Goal: Transaction & Acquisition: Purchase product/service

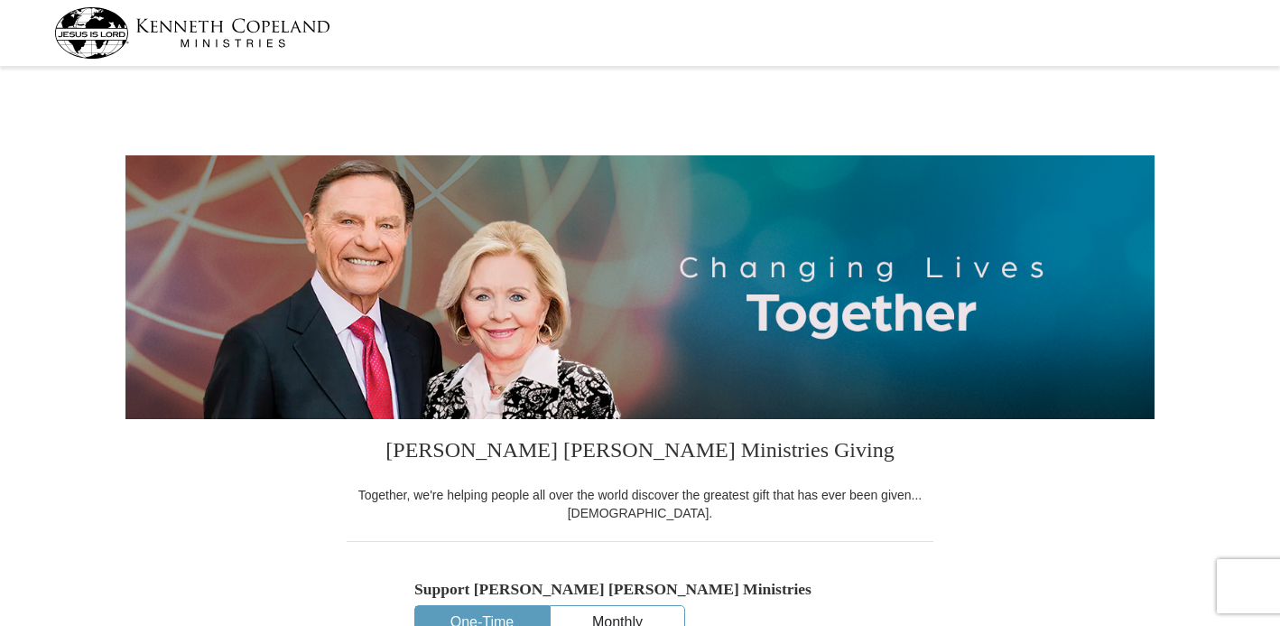
select select "IN"
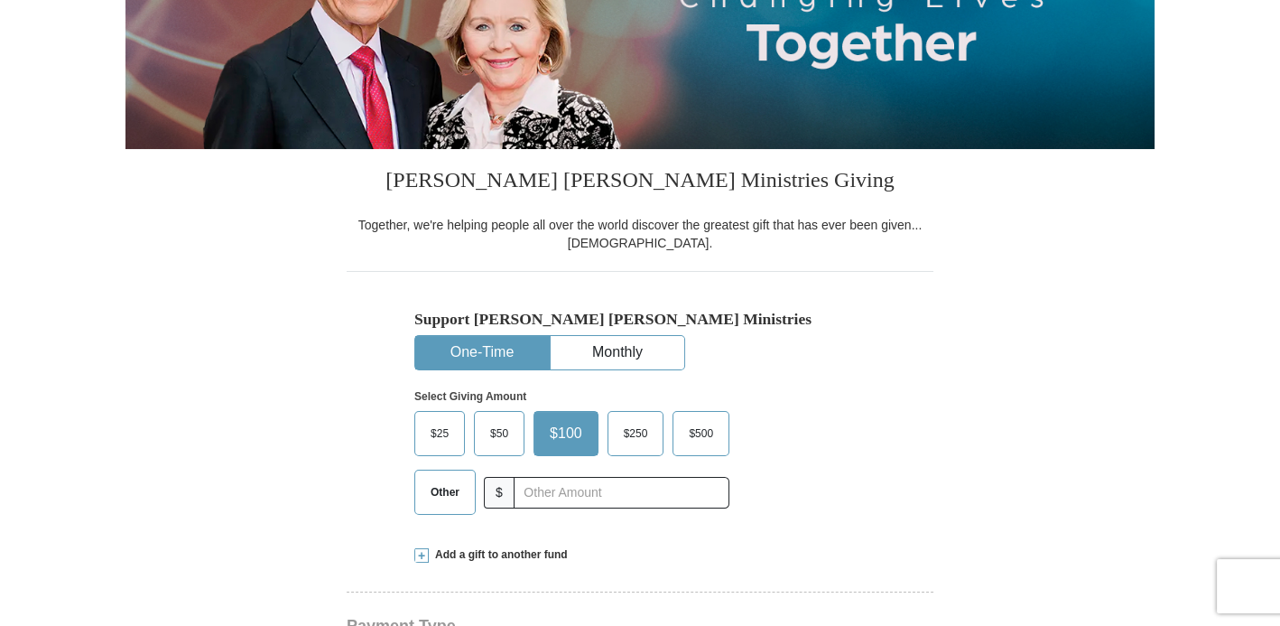
scroll to position [271, 0]
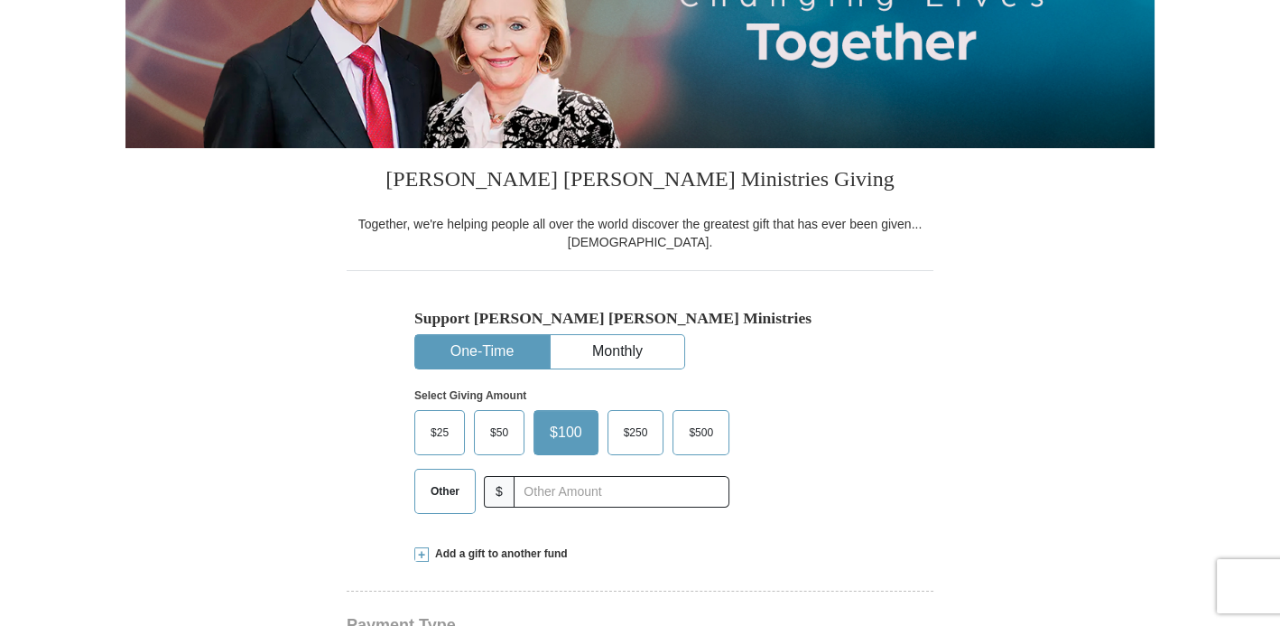
click at [490, 430] on span "$50" at bounding box center [499, 432] width 36 height 27
click at [0, 0] on input "$50" at bounding box center [0, 0] width 0 height 0
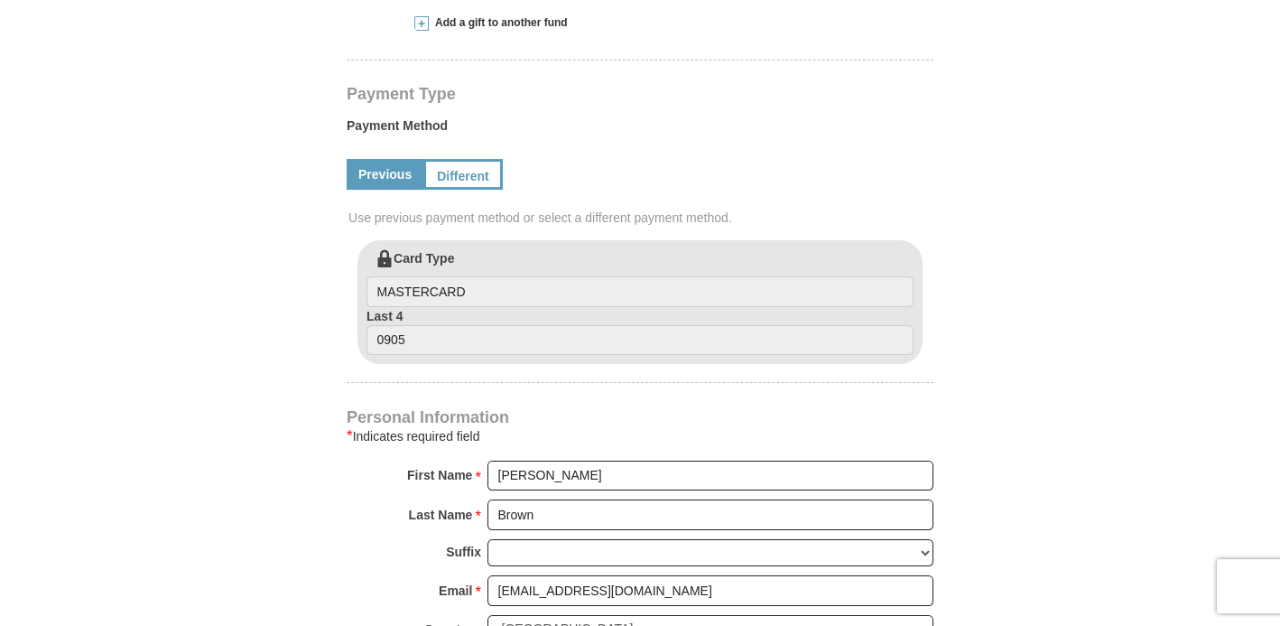
scroll to position [812, 0]
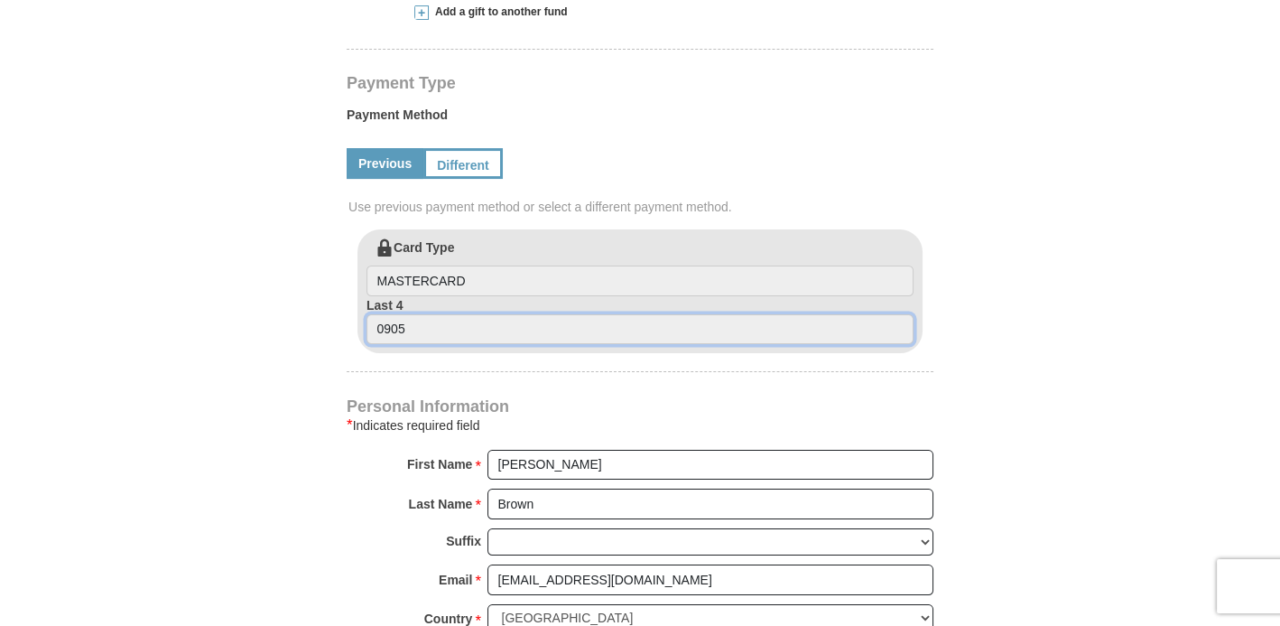
click at [483, 320] on input "0905" at bounding box center [639, 329] width 547 height 31
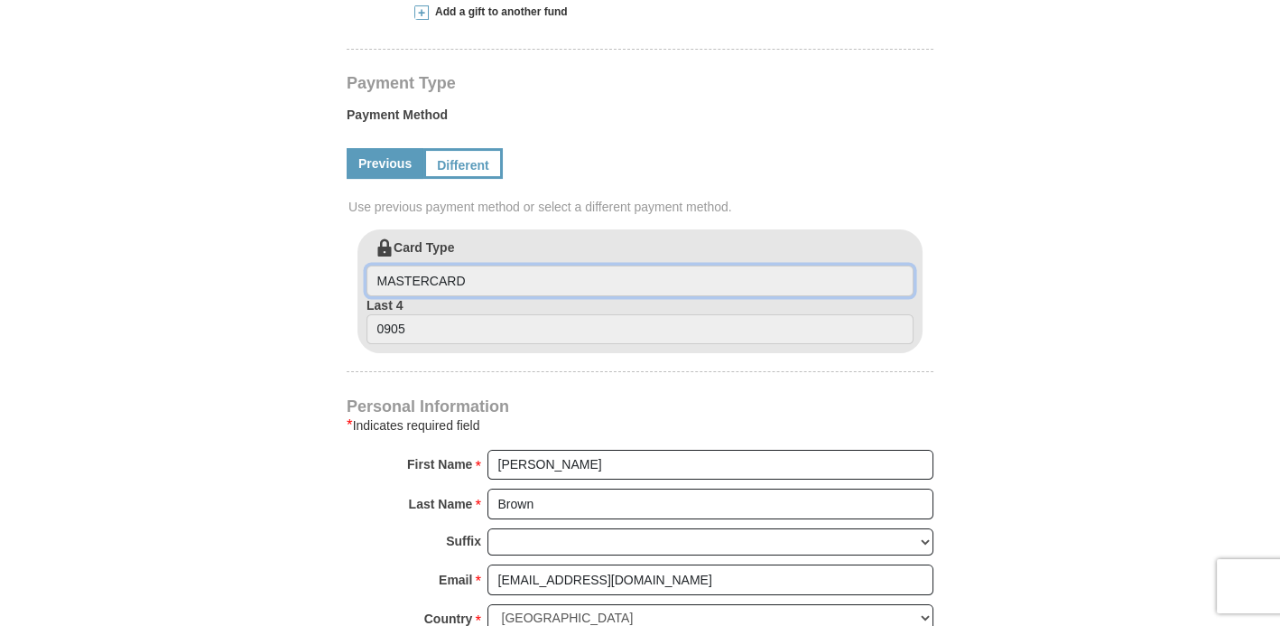
click at [639, 279] on input "MASTERCARD" at bounding box center [639, 280] width 547 height 31
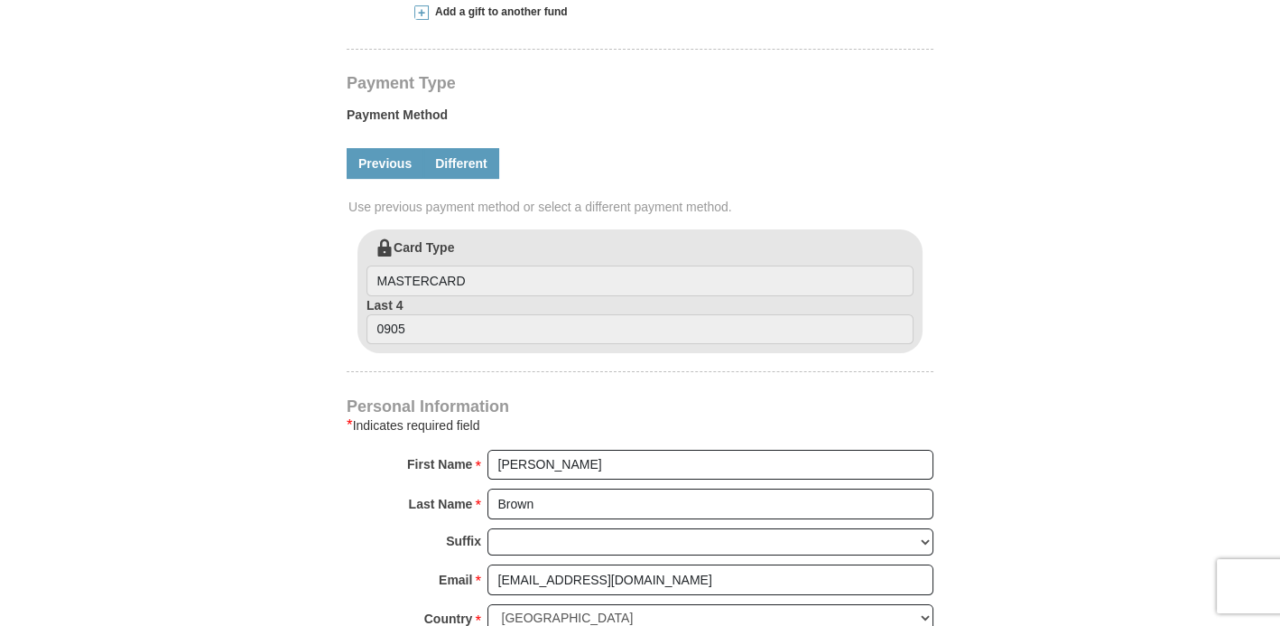
click at [459, 162] on link "Different" at bounding box center [461, 163] width 76 height 31
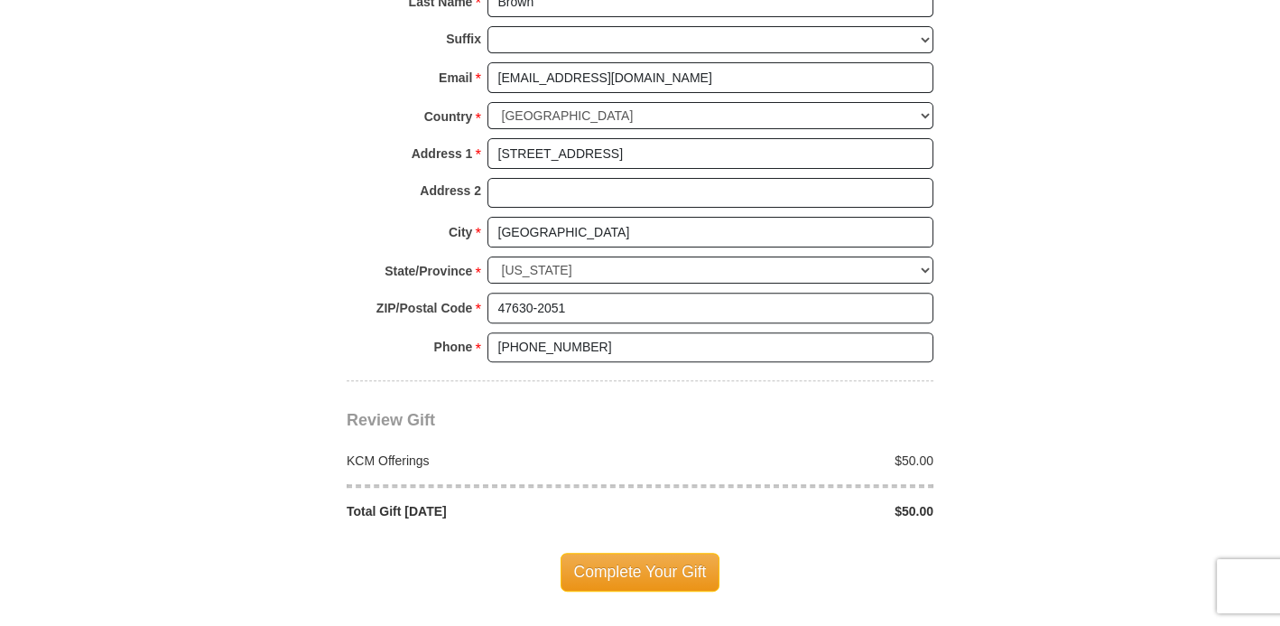
scroll to position [1625, 0]
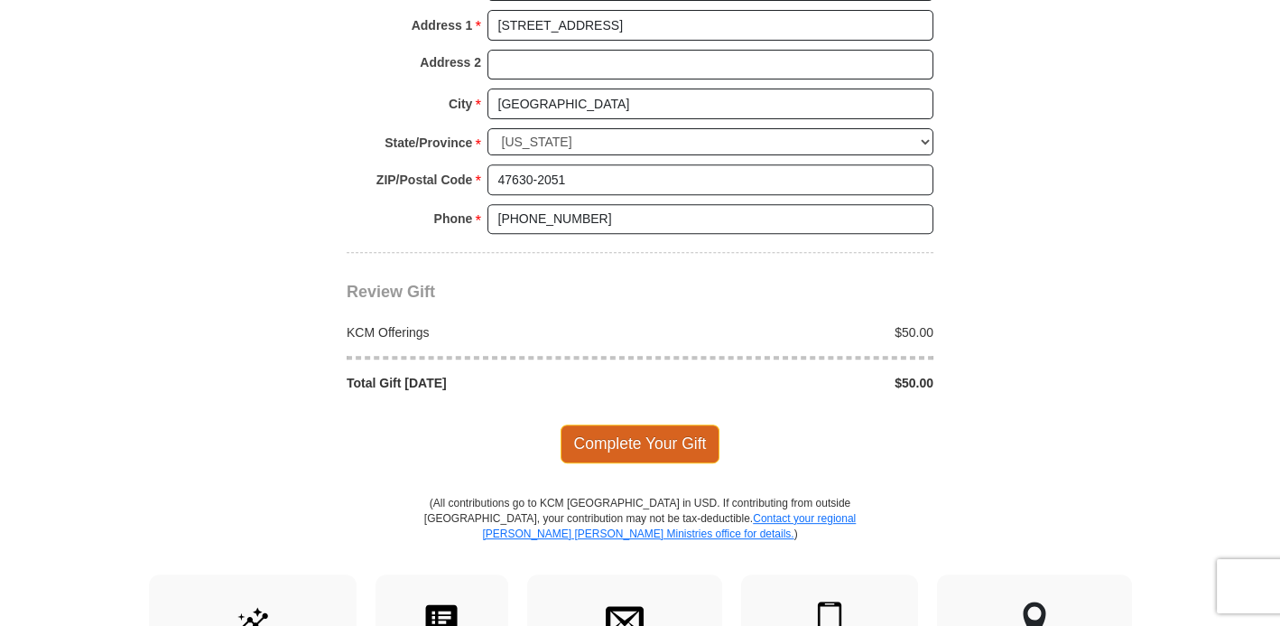
click at [648, 432] on span "Complete Your Gift" at bounding box center [641, 443] width 160 height 38
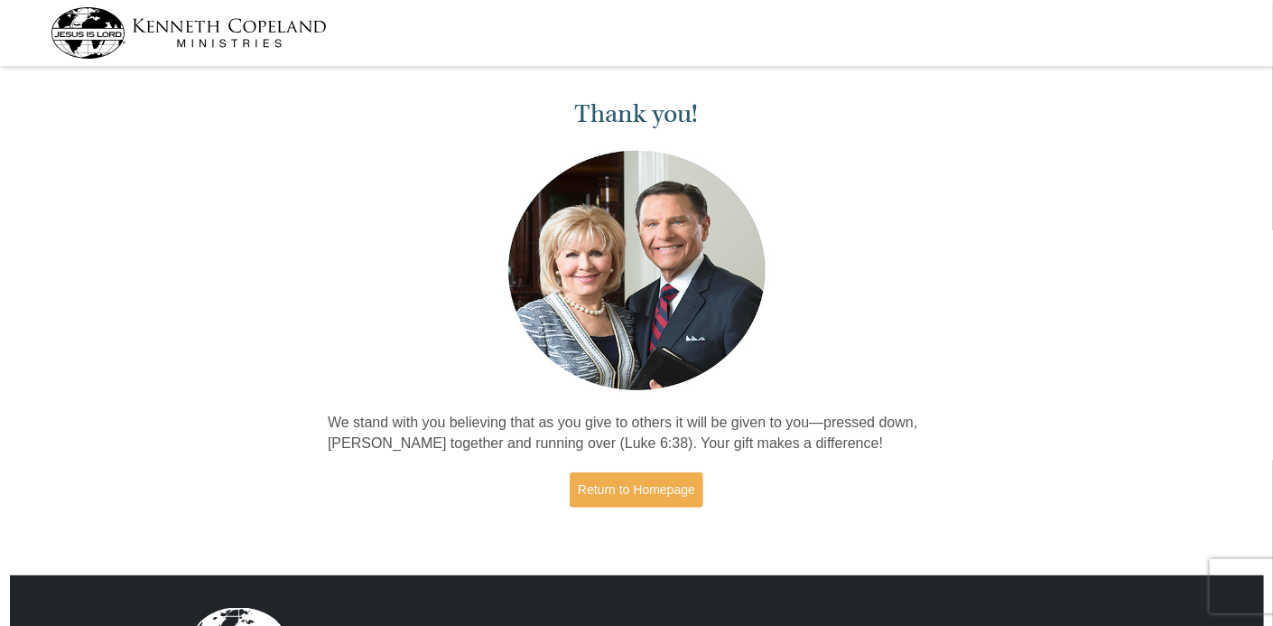
click at [803, 374] on div "Thank you! We stand with you believing that as you give to others it will be gi…" at bounding box center [637, 296] width 636 height 448
click at [633, 482] on link "Return to Homepage" at bounding box center [637, 489] width 134 height 35
